Goal: Information Seeking & Learning: Learn about a topic

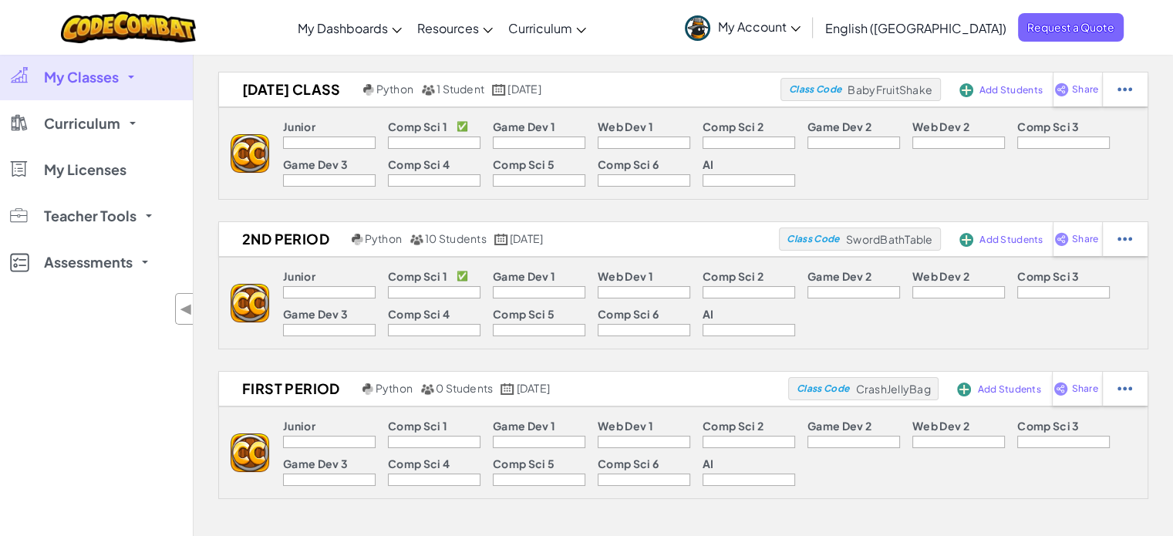
scroll to position [77, 0]
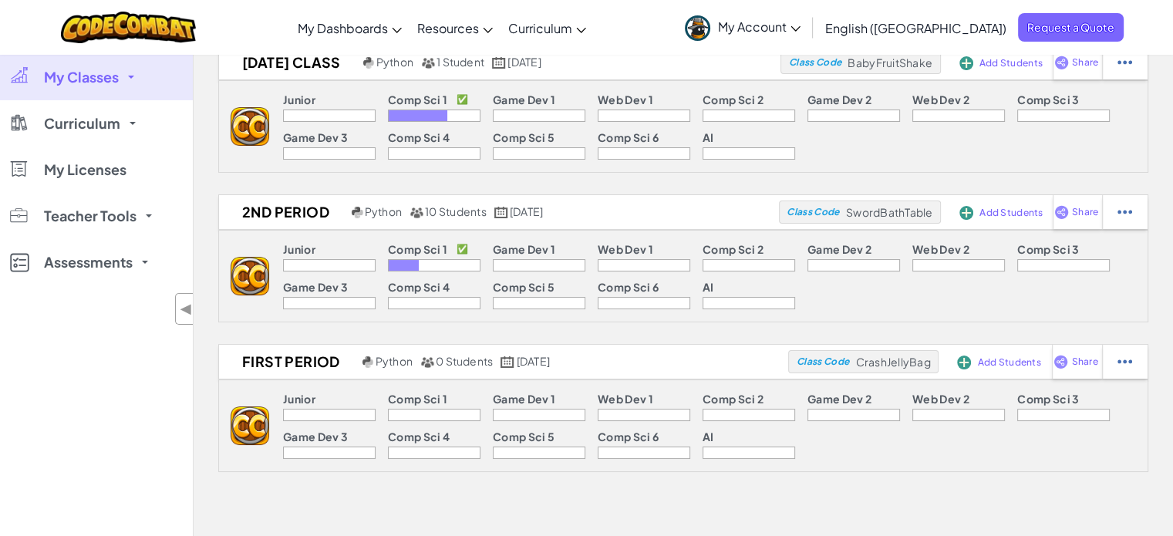
click at [324, 259] on div at bounding box center [329, 265] width 93 height 12
click at [406, 264] on div at bounding box center [404, 265] width 30 height 11
click at [405, 267] on div at bounding box center [404, 265] width 30 height 11
click at [417, 252] on p "Comp Sci 1" at bounding box center [417, 249] width 59 height 12
click at [428, 267] on div at bounding box center [434, 265] width 93 height 12
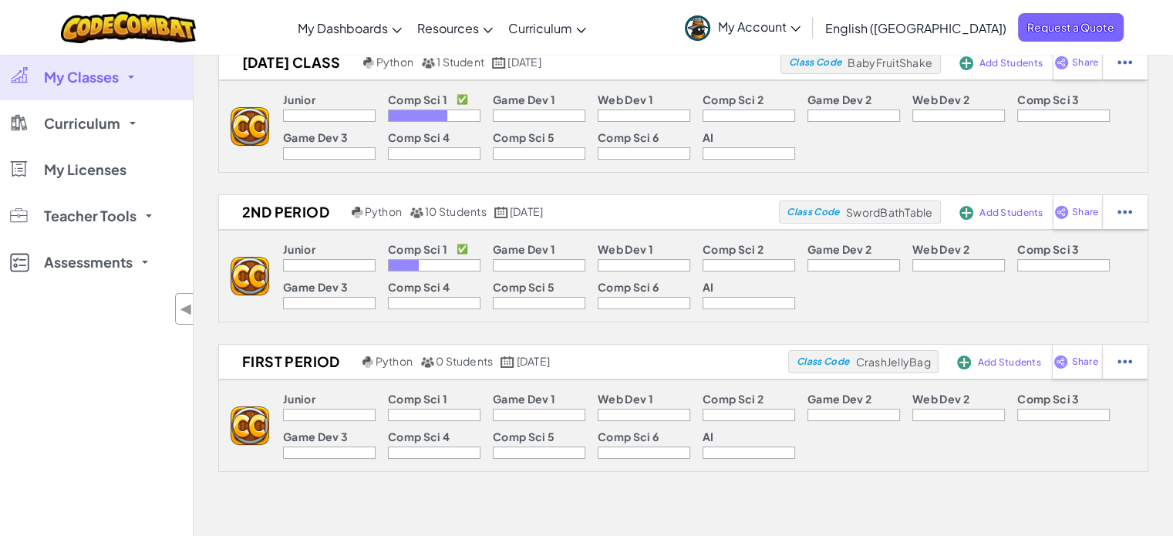
click at [410, 266] on div at bounding box center [404, 265] width 30 height 11
click at [408, 262] on div at bounding box center [404, 265] width 30 height 11
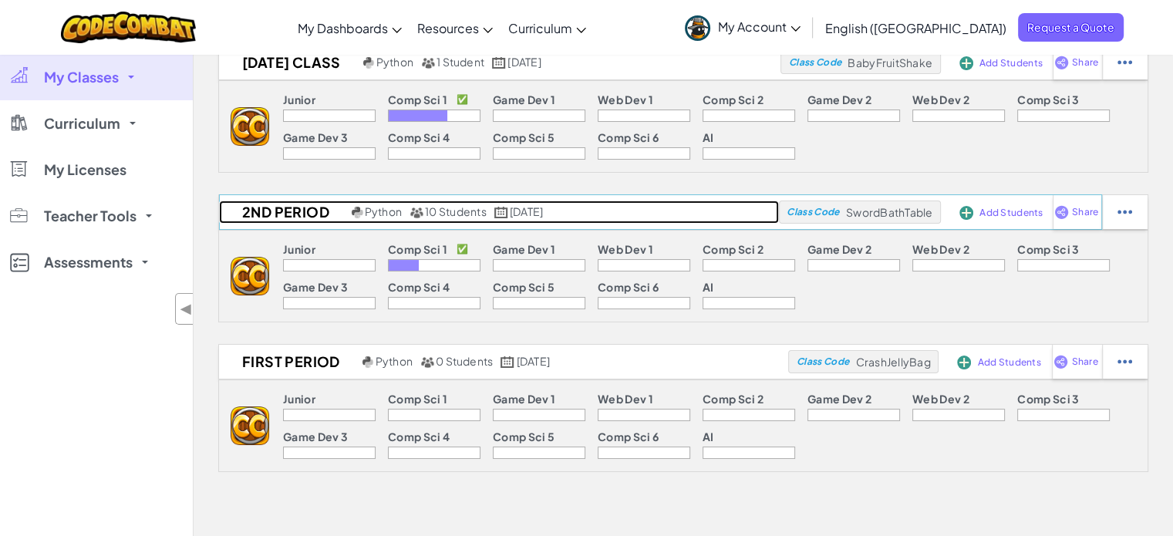
click at [433, 213] on span "10 Students" at bounding box center [456, 211] width 62 height 14
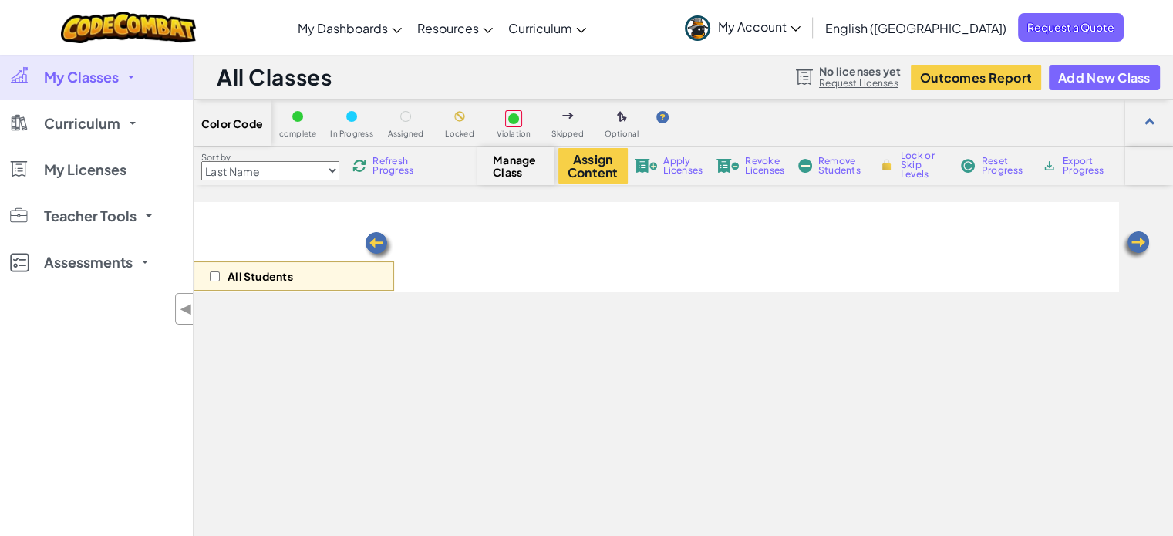
select select "560f1a9f22961295f9427742"
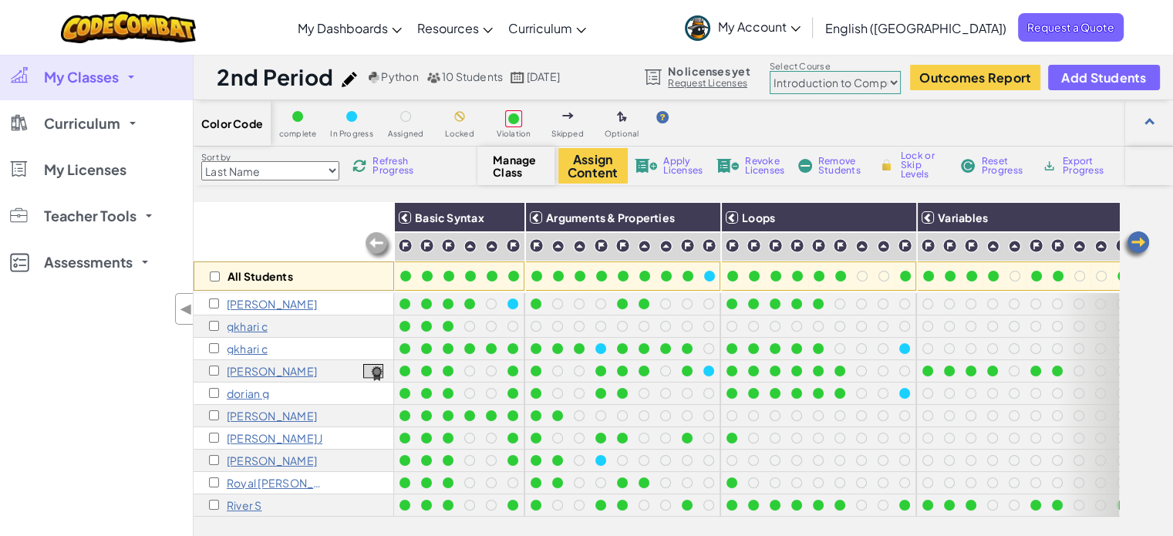
click at [376, 244] on img at bounding box center [378, 246] width 31 height 31
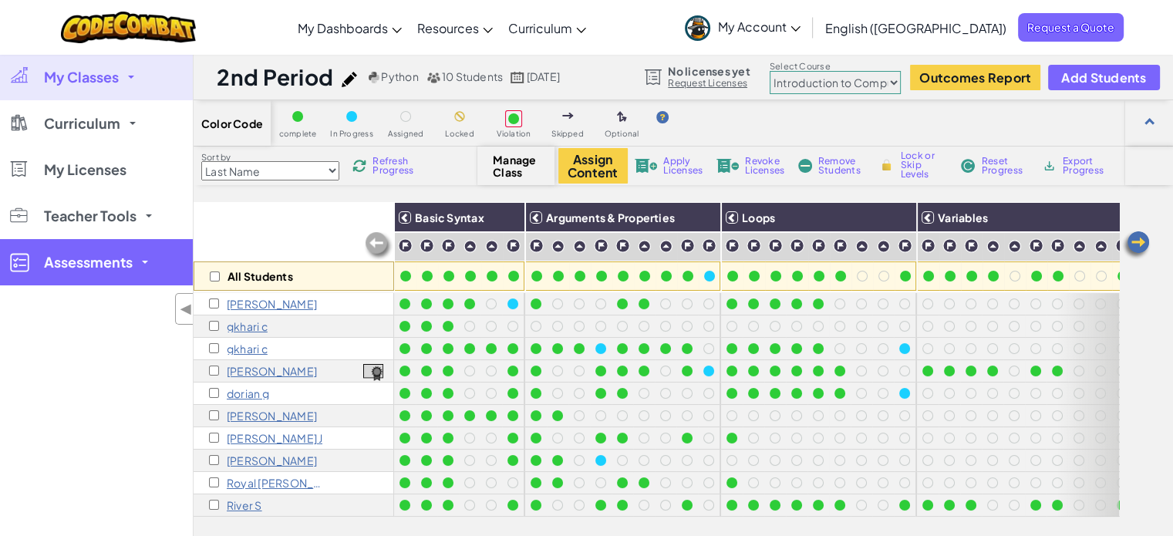
click at [106, 265] on span "Assessments" at bounding box center [88, 262] width 89 height 14
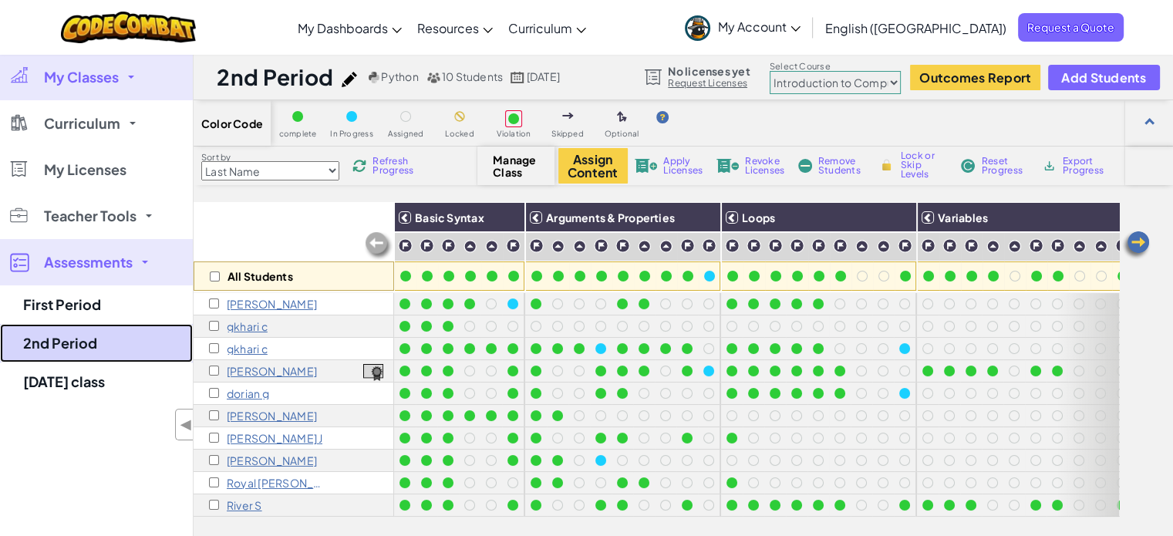
click at [73, 344] on link "2nd Period" at bounding box center [96, 343] width 193 height 39
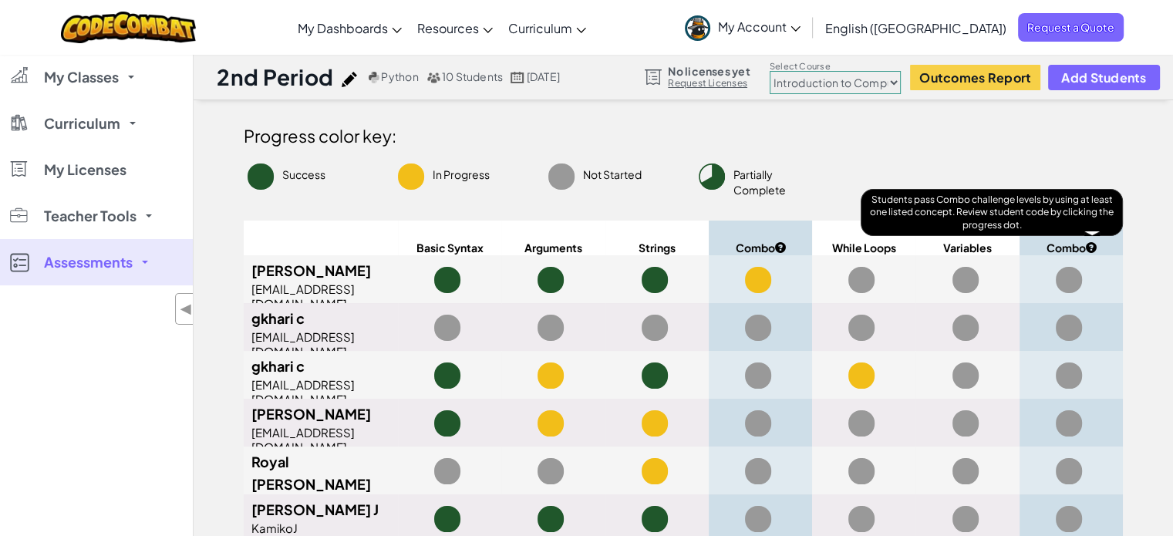
click at [1096, 247] on icon at bounding box center [1090, 247] width 11 height 11
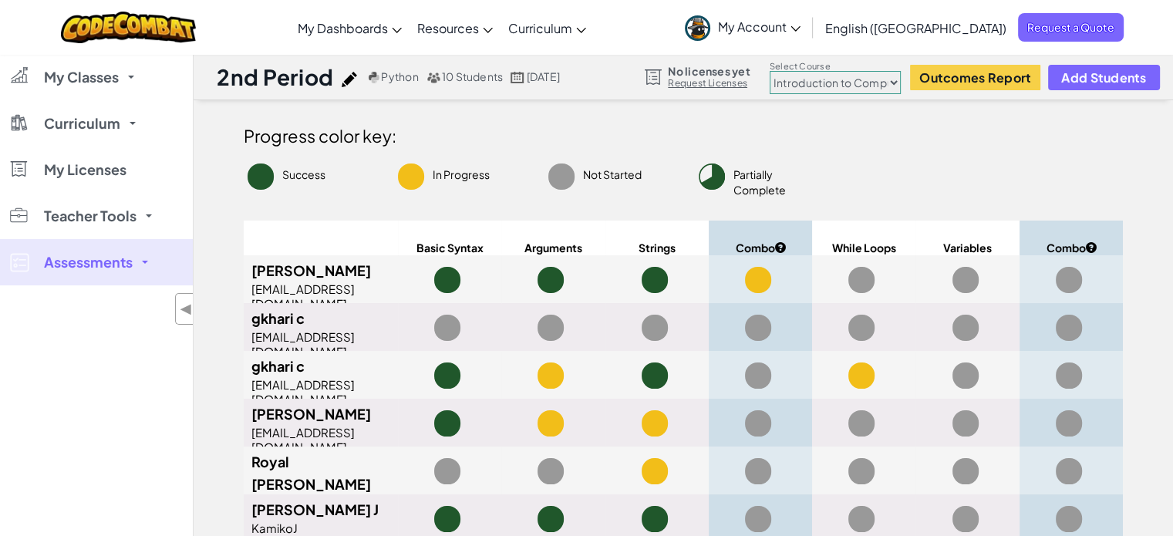
click at [118, 268] on span "Assessments" at bounding box center [88, 262] width 89 height 14
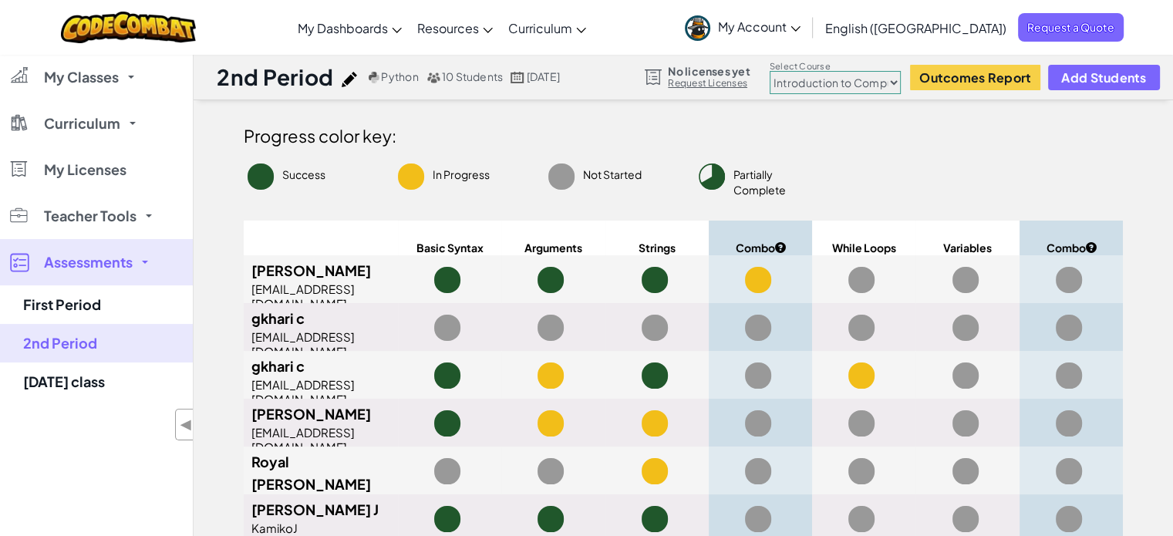
click at [118, 268] on span "Assessments" at bounding box center [88, 262] width 89 height 14
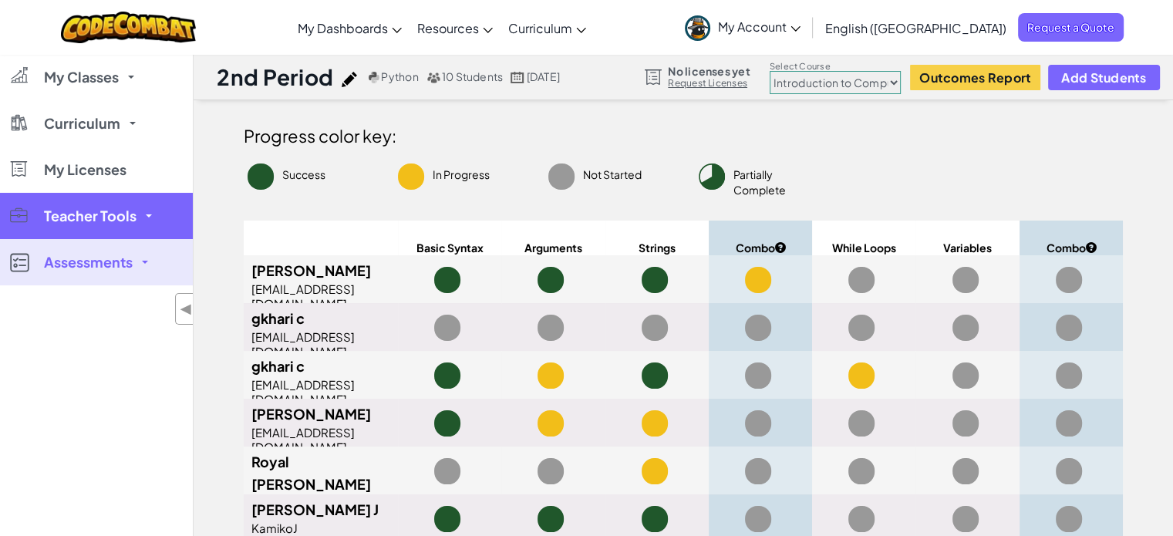
click at [148, 218] on link "Teacher Tools" at bounding box center [96, 216] width 193 height 46
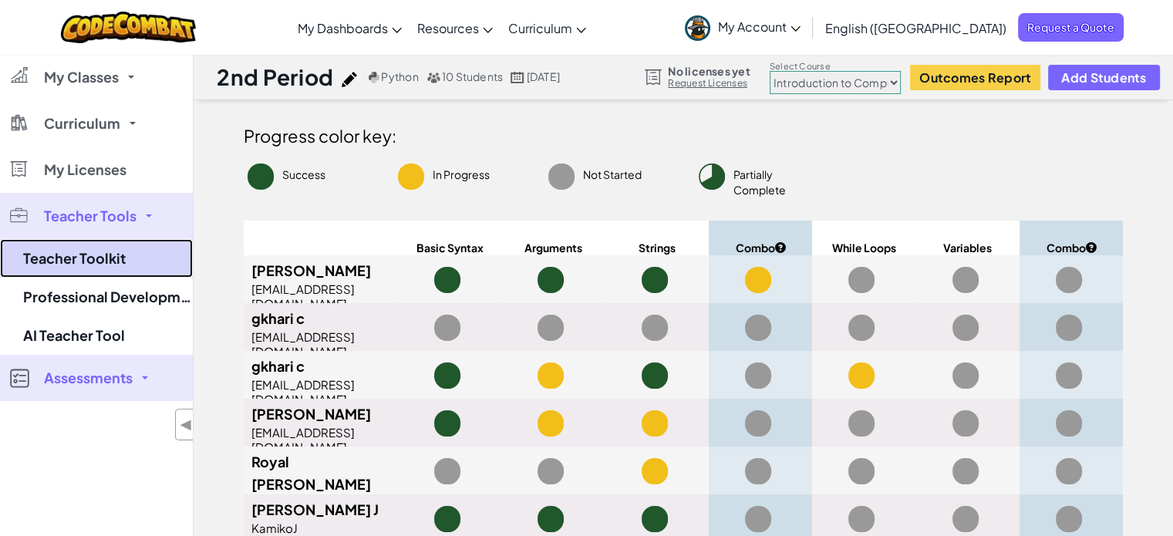
click at [92, 262] on link "Teacher Toolkit" at bounding box center [96, 258] width 193 height 39
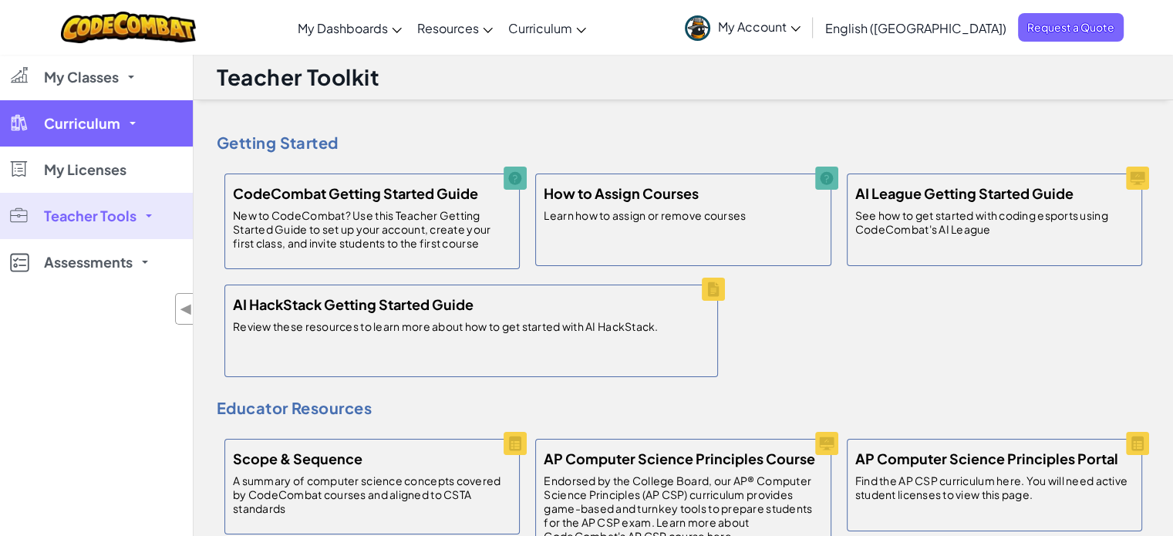
click at [97, 119] on span "Curriculum" at bounding box center [82, 123] width 76 height 14
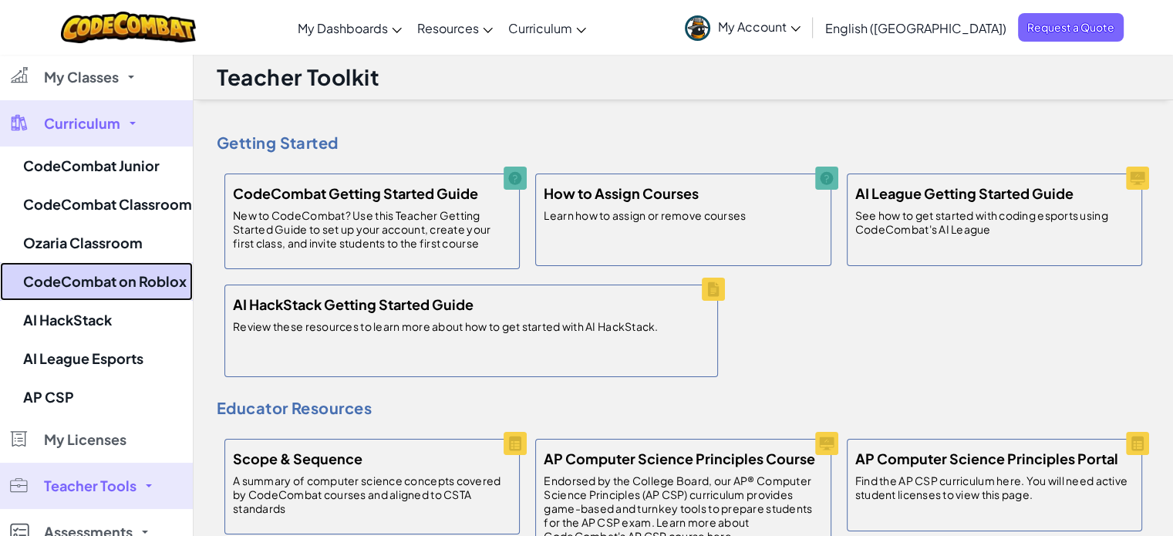
click at [108, 277] on link "CodeCombat on Roblox" at bounding box center [96, 281] width 193 height 39
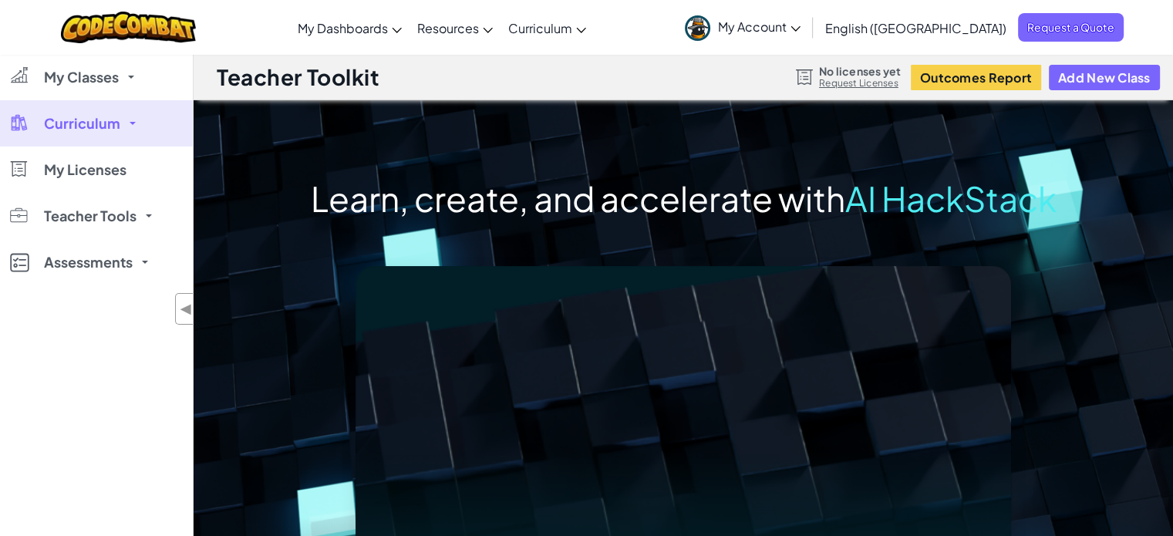
click at [123, 114] on link "Curriculum" at bounding box center [96, 123] width 193 height 46
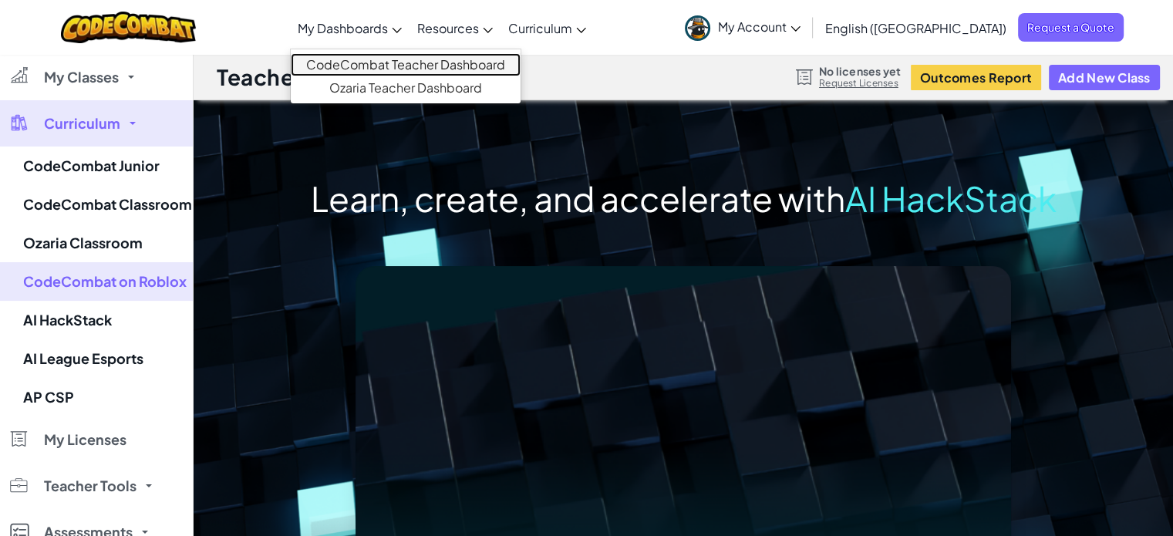
click at [413, 61] on link "CodeCombat Teacher Dashboard" at bounding box center [406, 64] width 230 height 23
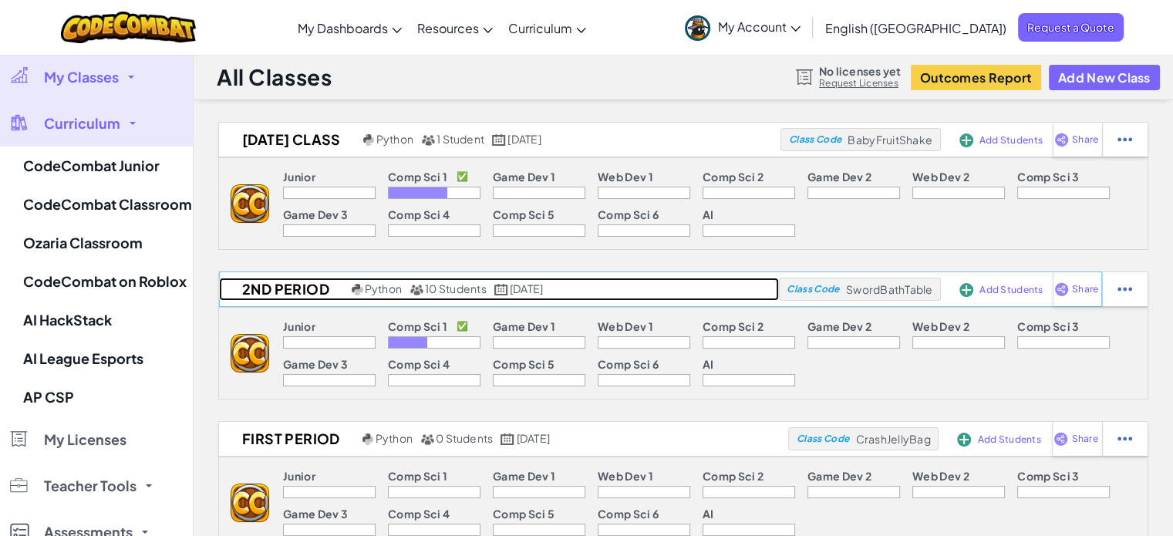
click at [441, 288] on span "10 Students" at bounding box center [456, 289] width 62 height 14
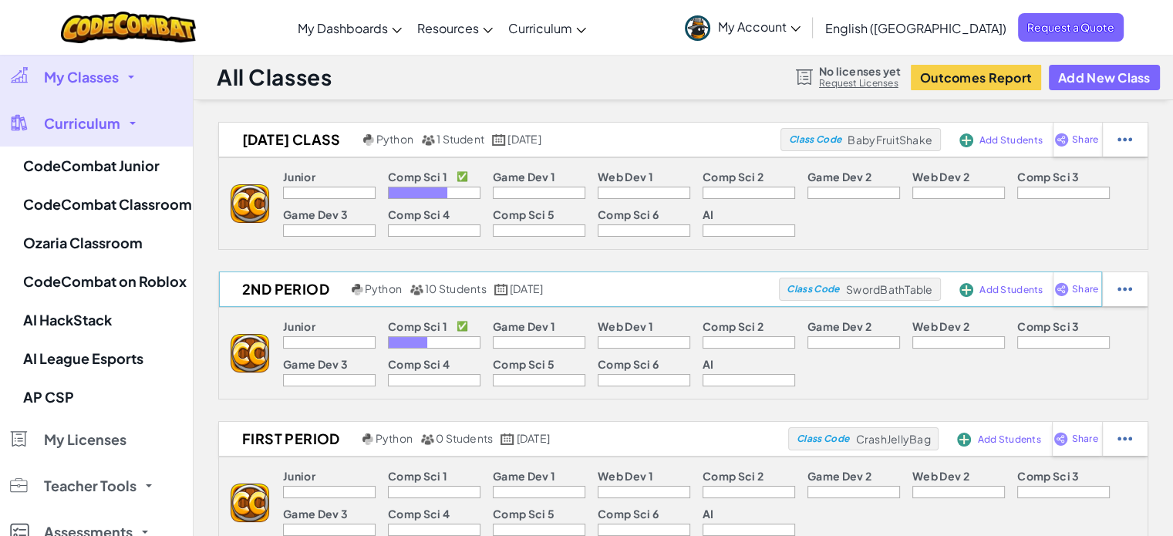
select select "560f1a9f22961295f9427742"
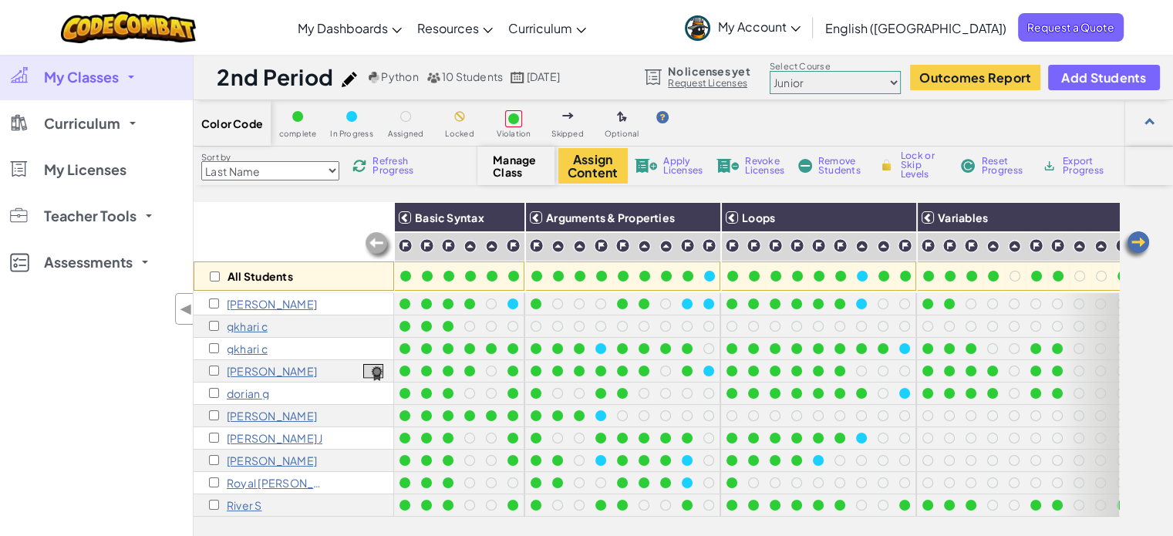
click at [393, 76] on span "Python" at bounding box center [399, 76] width 37 height 14
click at [888, 79] on select "Junior Introduction to Computer Science Game Development 1 Web Development 1 Co…" at bounding box center [835, 82] width 131 height 23
click at [776, 76] on select "Junior Introduction to Computer Science Game Development 1 Web Development 1 Co…" at bounding box center [835, 82] width 131 height 23
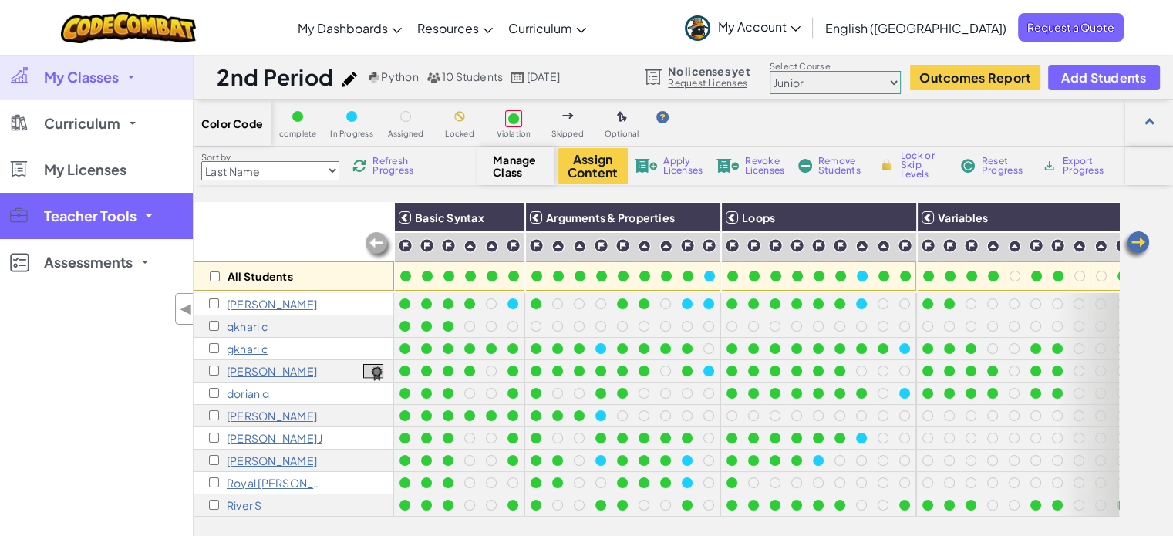
click at [114, 221] on span "Teacher Tools" at bounding box center [90, 216] width 93 height 14
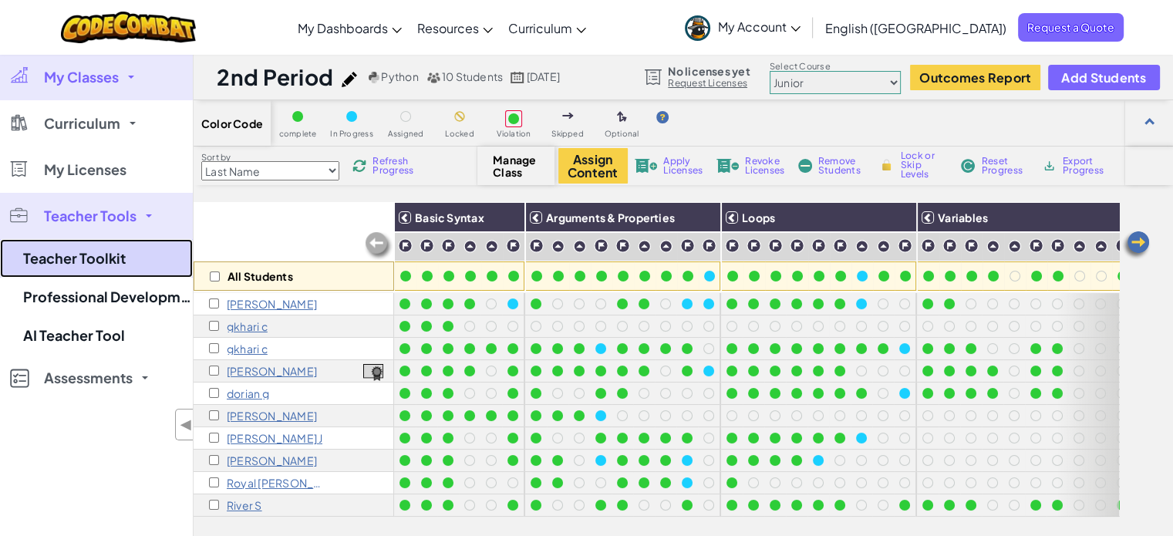
click at [93, 252] on link "Teacher Toolkit" at bounding box center [96, 258] width 193 height 39
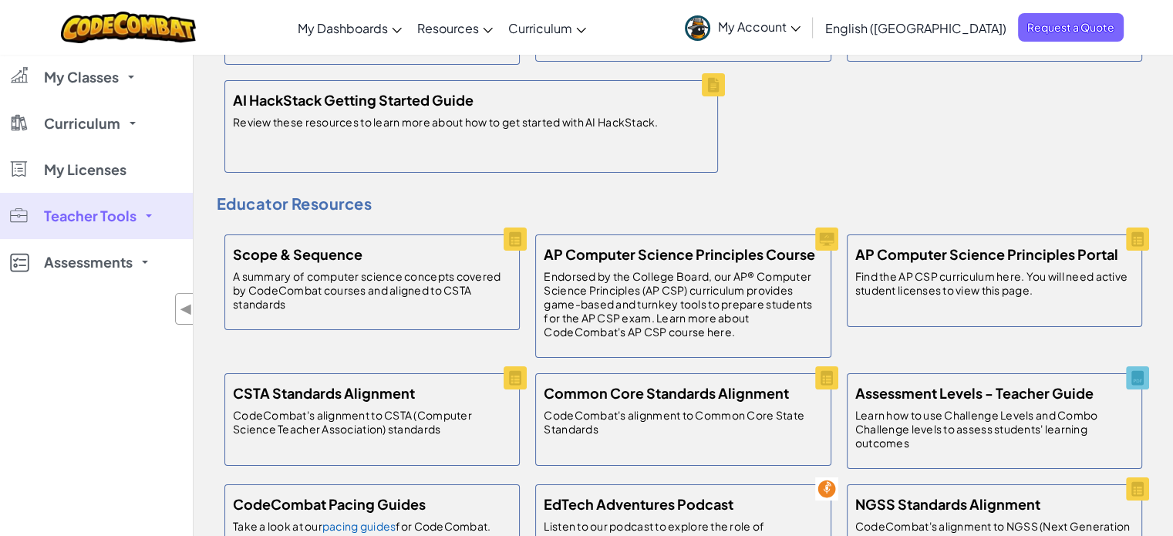
scroll to position [231, 0]
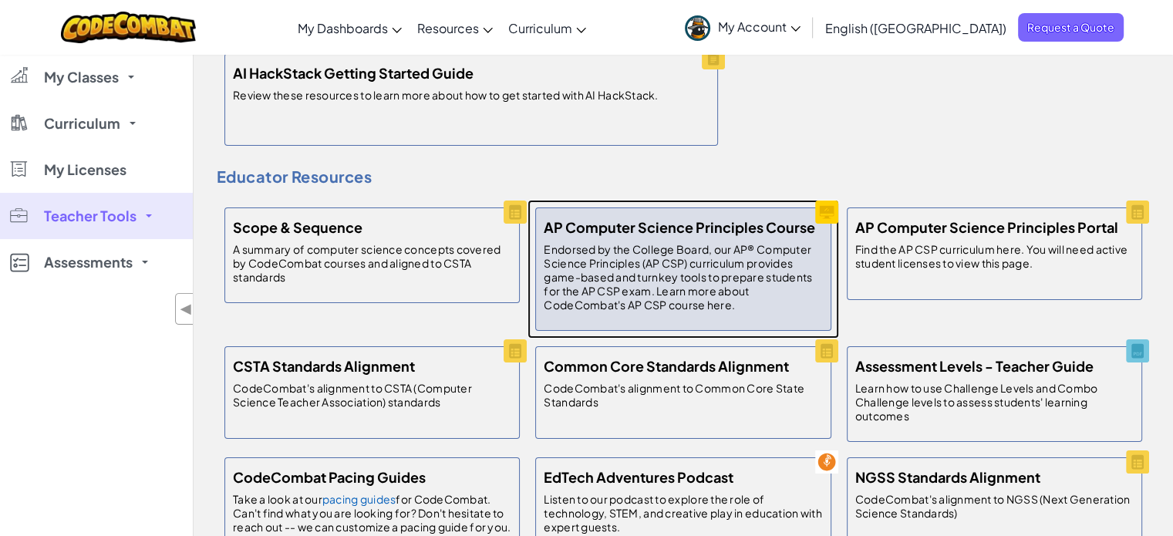
click at [637, 219] on h5 "AP Computer Science Principles Course" at bounding box center [680, 227] width 272 height 22
